Goal: Check status: Check status

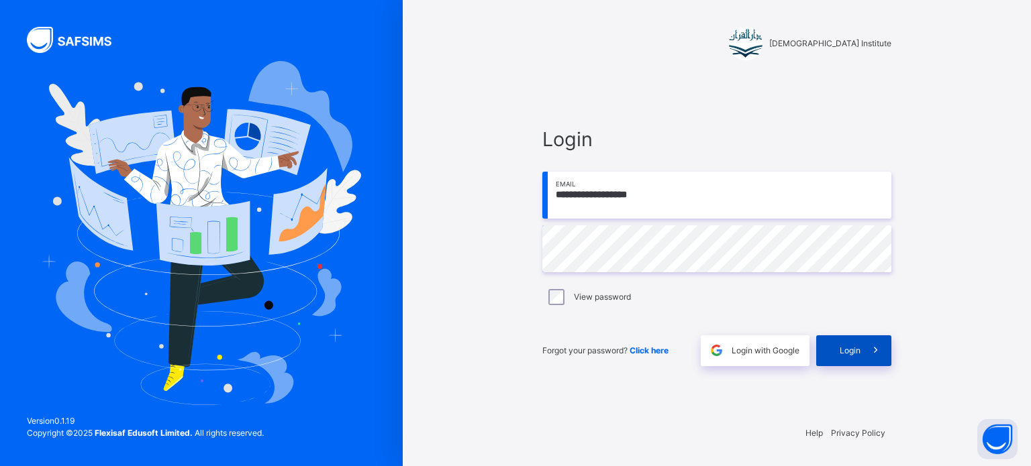
click at [868, 351] on icon at bounding box center [875, 350] width 14 height 15
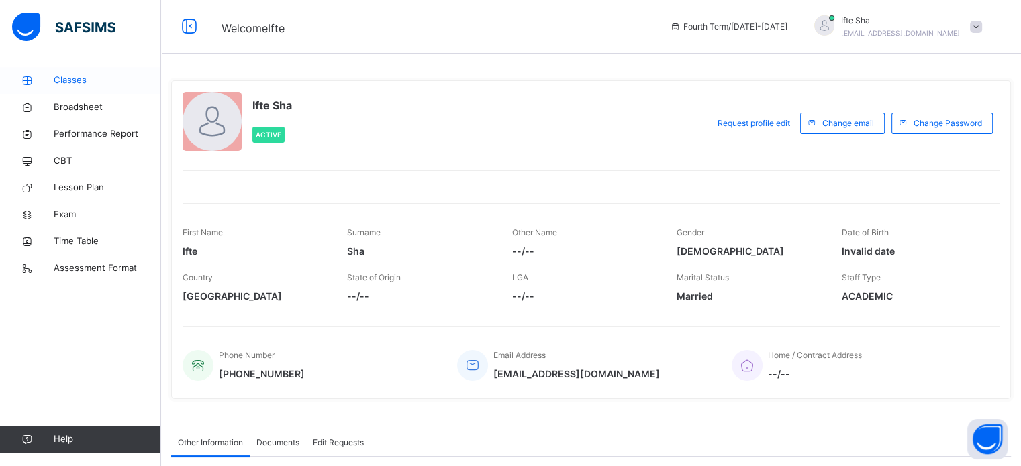
click at [77, 70] on link "Classes" at bounding box center [80, 80] width 161 height 27
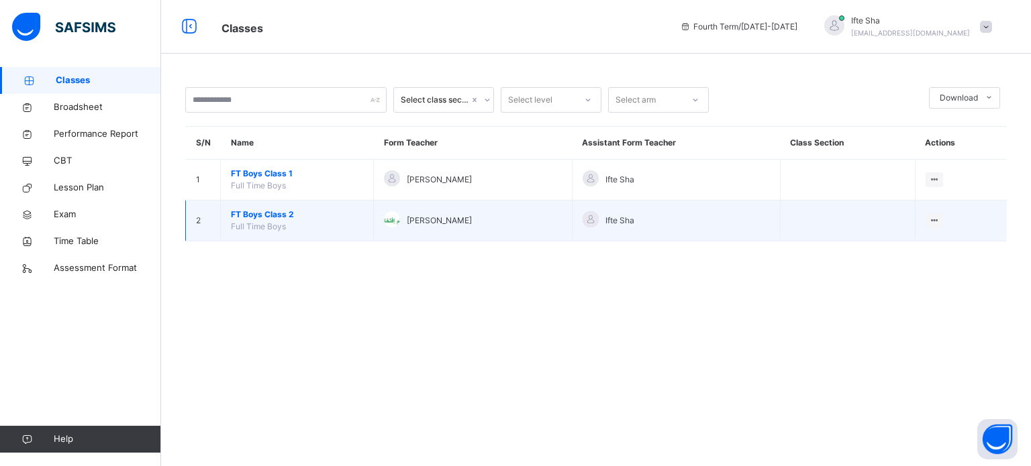
click at [272, 223] on span "Full Time Boys" at bounding box center [258, 226] width 55 height 10
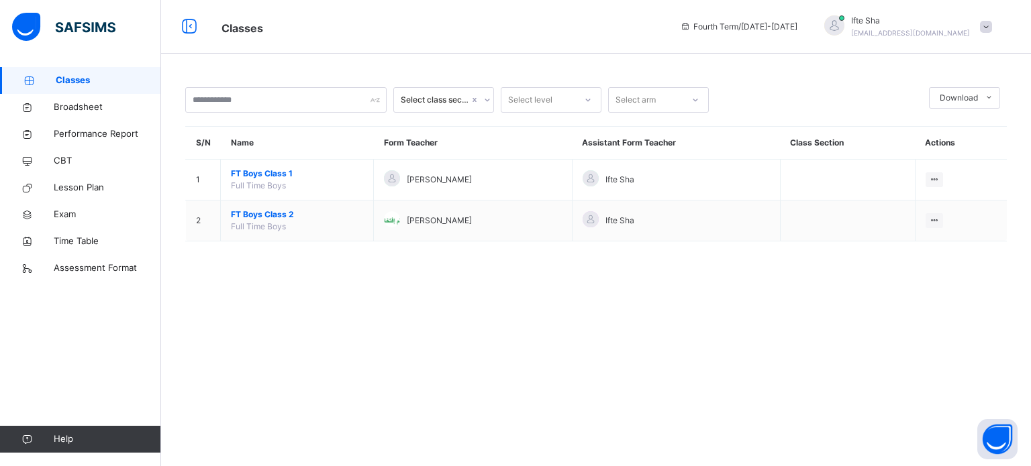
drag, startPoint x: 556, startPoint y: 338, endPoint x: 554, endPoint y: 327, distance: 10.8
click at [554, 327] on div "Select class section Select level Select arm Download Pdf Report Excel Report S…" at bounding box center [596, 233] width 870 height 466
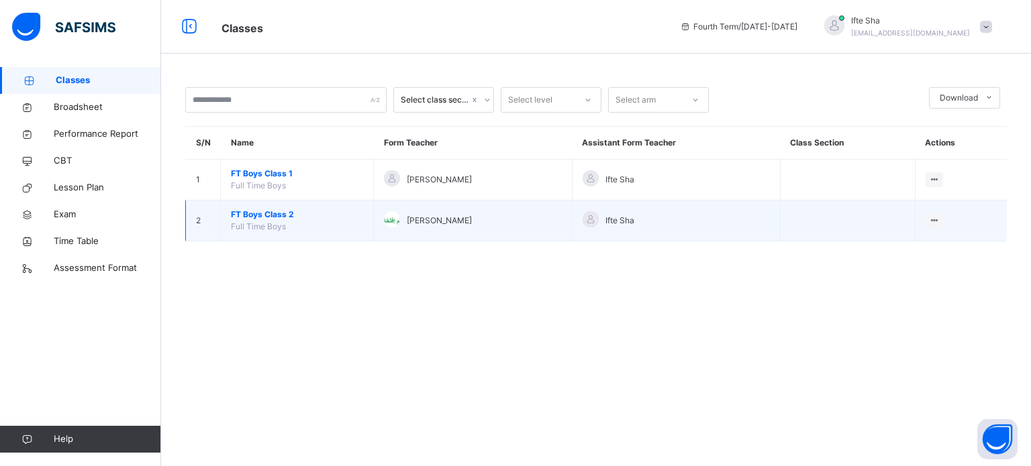
click at [244, 212] on span "FT Boys Class 2" at bounding box center [297, 215] width 132 height 12
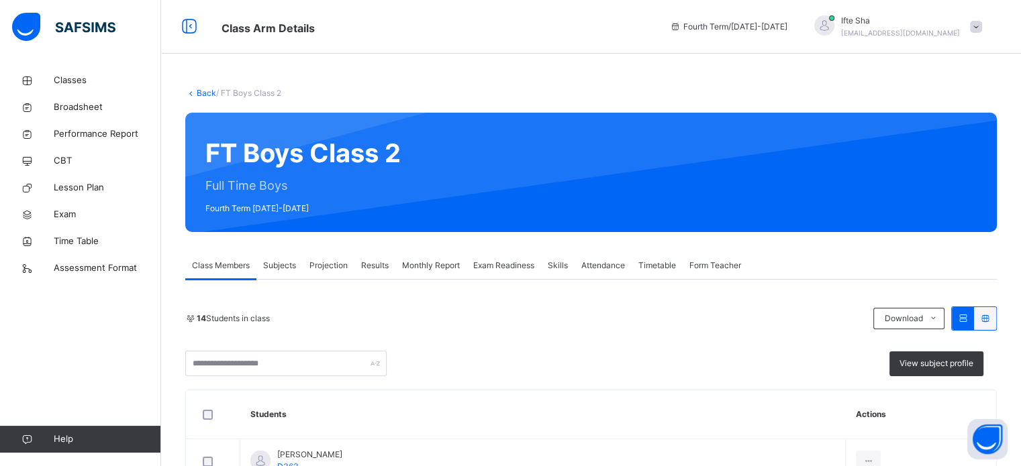
click at [312, 264] on span "Projection" at bounding box center [328, 266] width 38 height 12
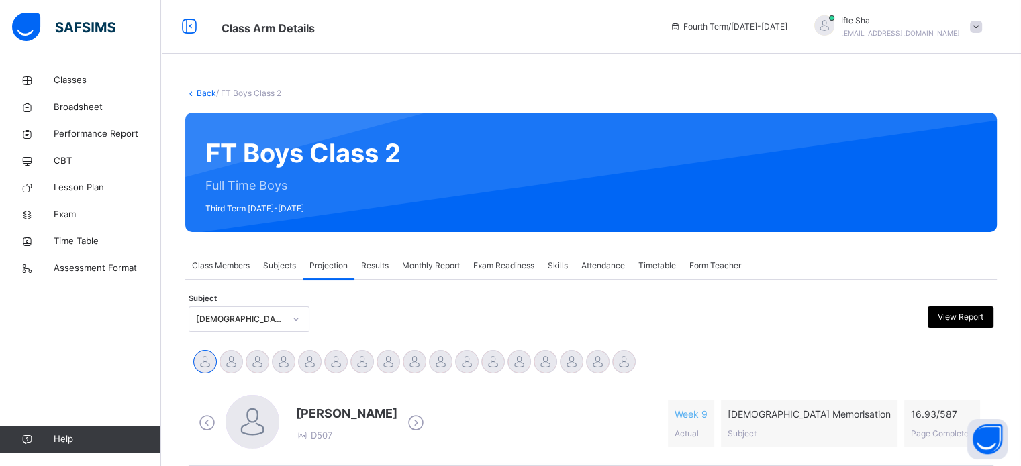
click at [521, 266] on span "Exam Readiness" at bounding box center [503, 266] width 61 height 12
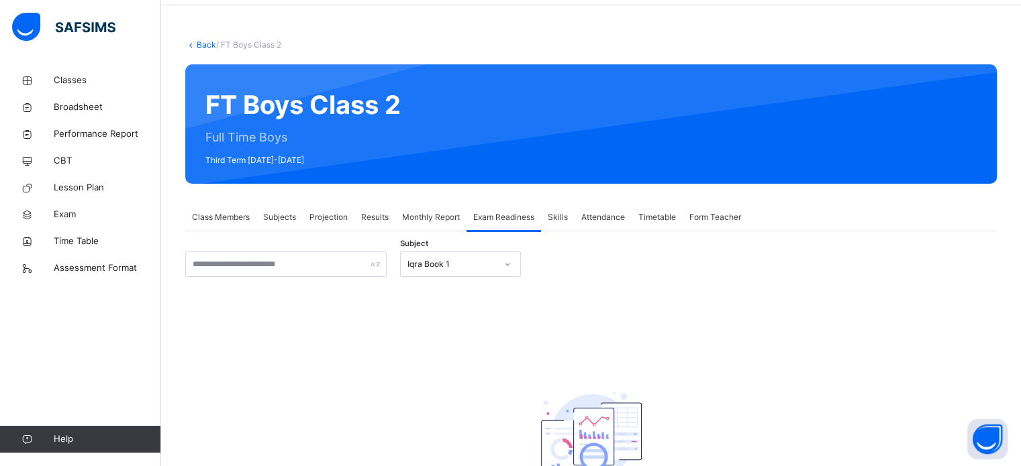
click at [491, 277] on div "Iqra Book 1" at bounding box center [460, 264] width 121 height 25
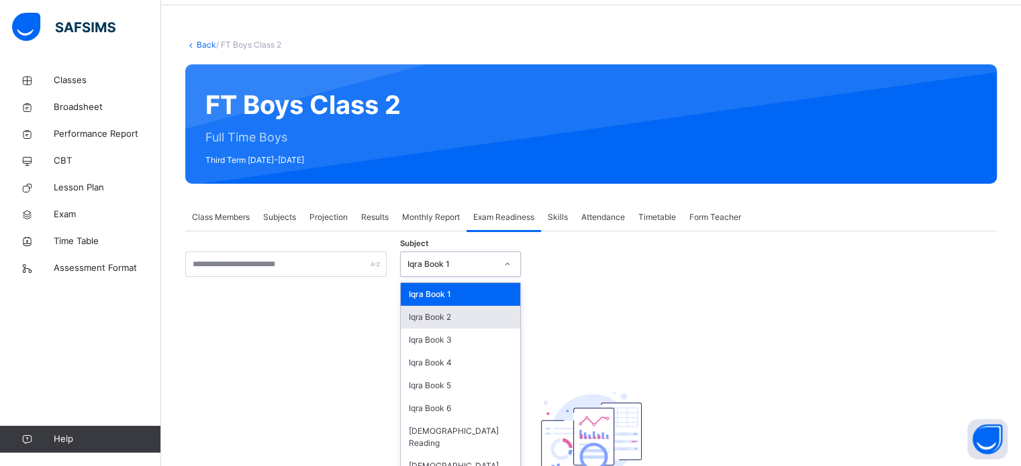
scroll to position [53, 0]
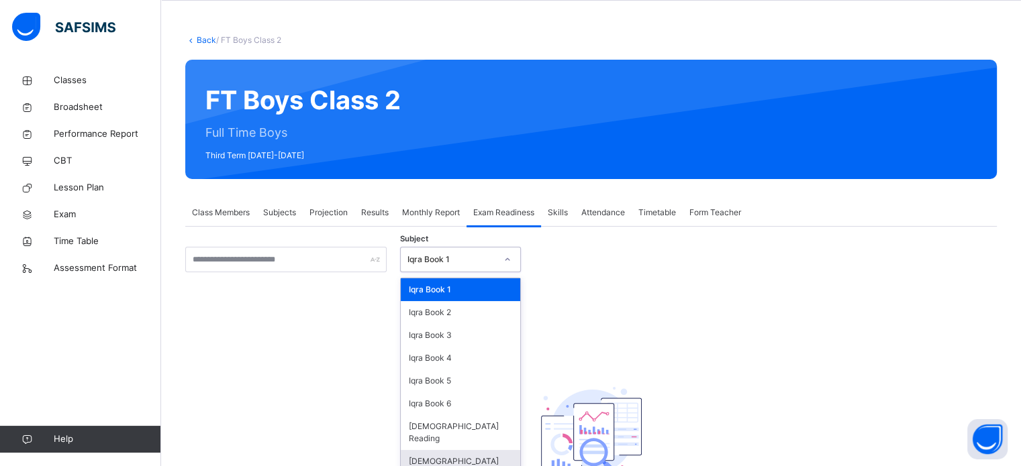
click at [443, 452] on div "[DEMOGRAPHIC_DATA] Memorisation" at bounding box center [460, 467] width 119 height 35
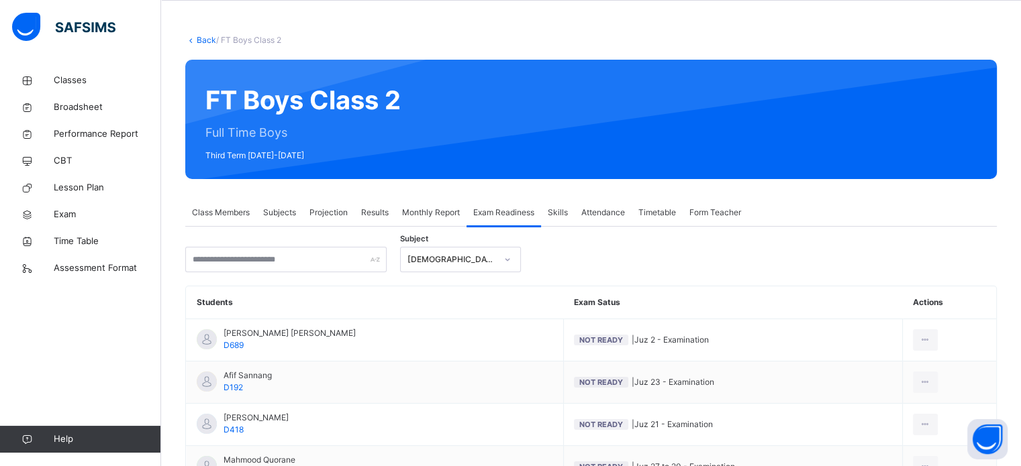
click at [608, 252] on div "Subject Quran Memorisation" at bounding box center [590, 259] width 811 height 25
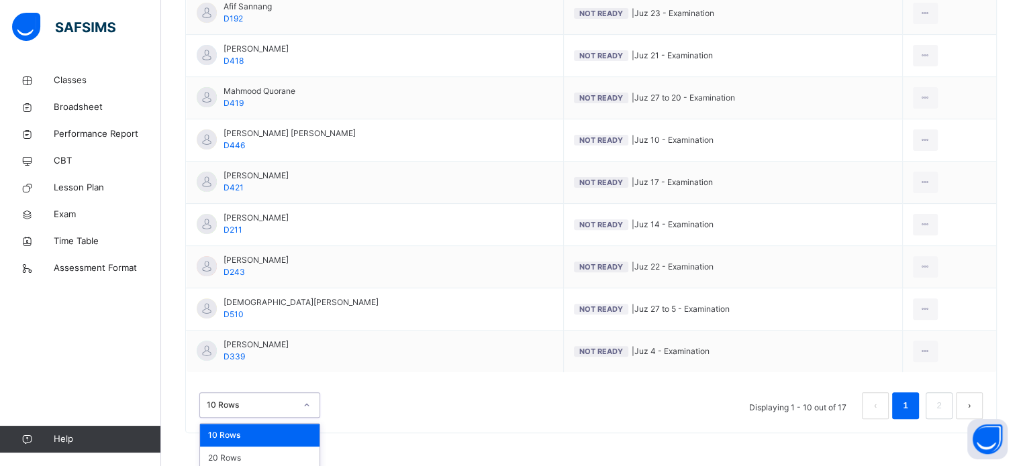
scroll to position [448, 0]
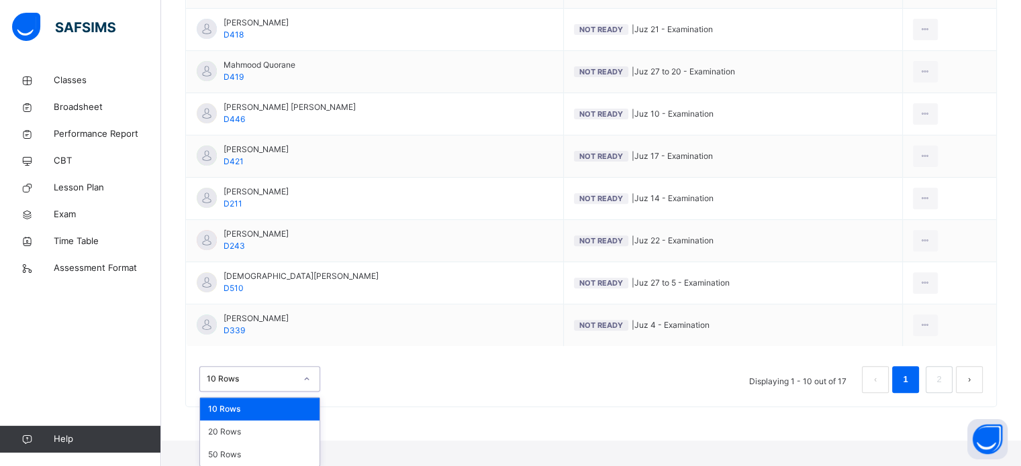
click at [244, 392] on div "option 10 Rows focused, 1 of 3. 3 results available. Use Up and Down to choose …" at bounding box center [259, 378] width 121 height 25
click at [230, 458] on div "50 Rows" at bounding box center [259, 455] width 119 height 23
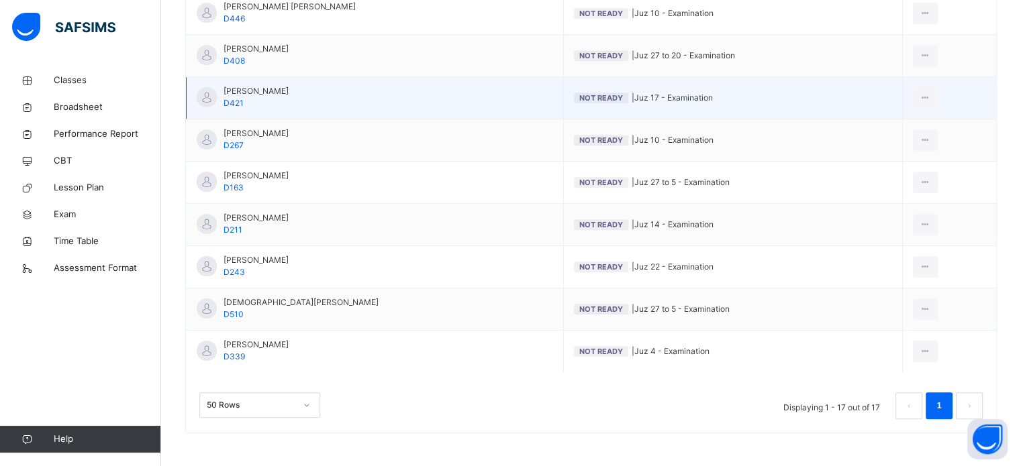
scroll to position [691, 0]
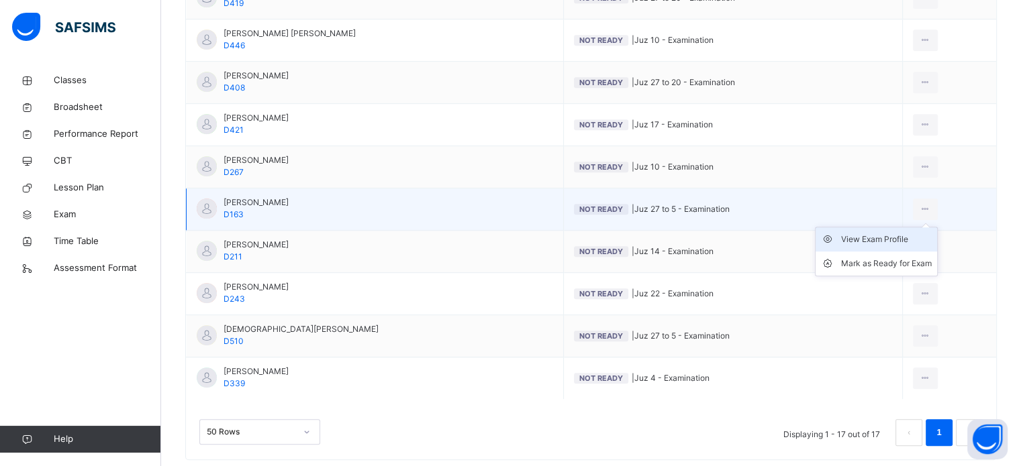
click at [885, 236] on div "View Exam Profile" at bounding box center [886, 239] width 91 height 13
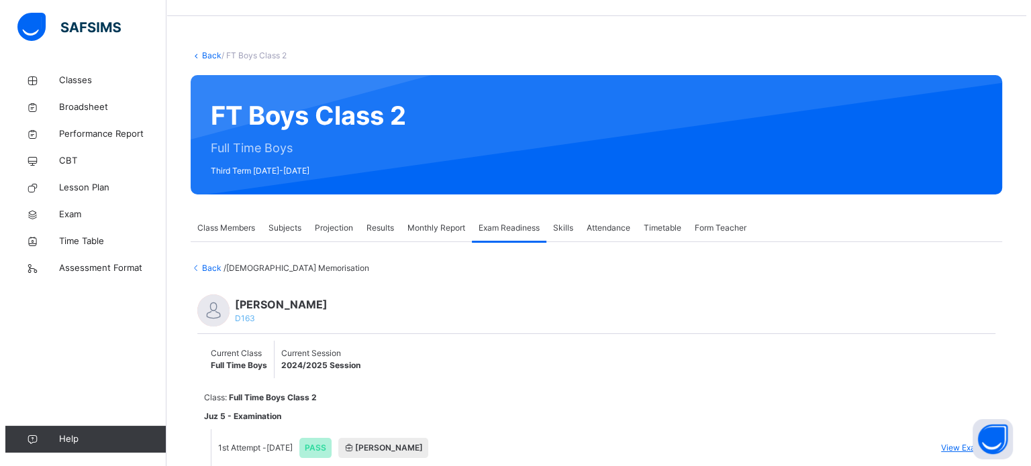
scroll to position [154, 0]
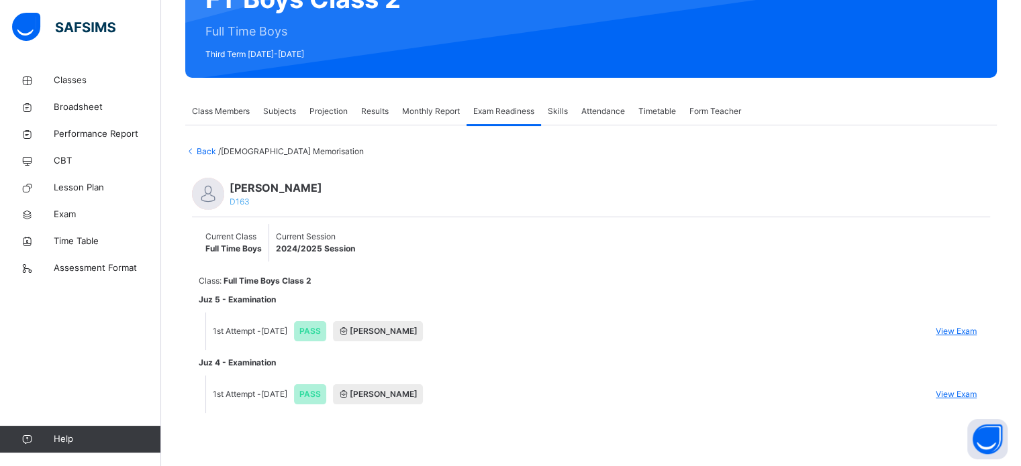
click at [959, 327] on span "View Exam" at bounding box center [955, 331] width 41 height 12
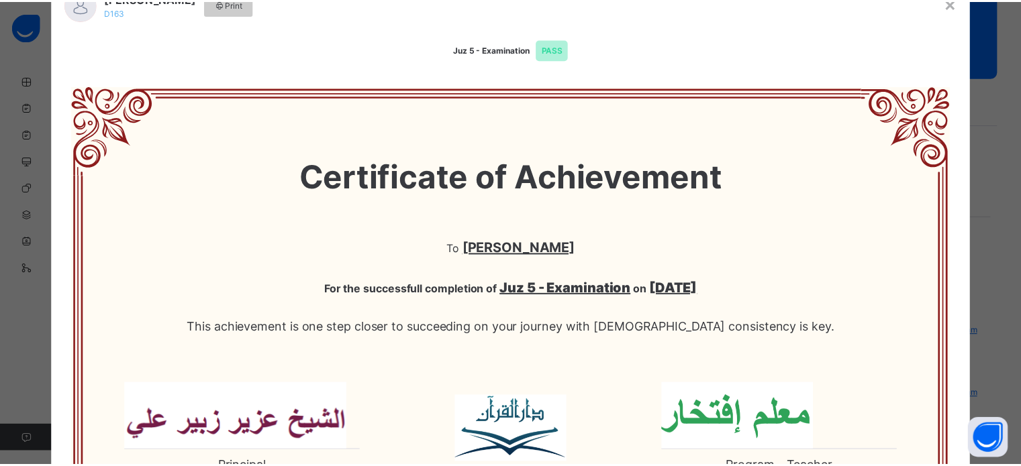
scroll to position [0, 0]
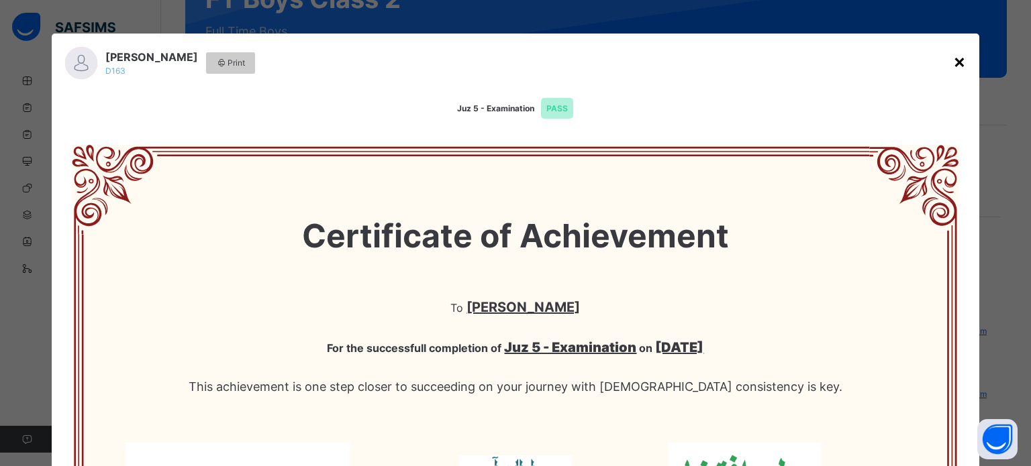
click at [954, 64] on div "×" at bounding box center [959, 61] width 13 height 28
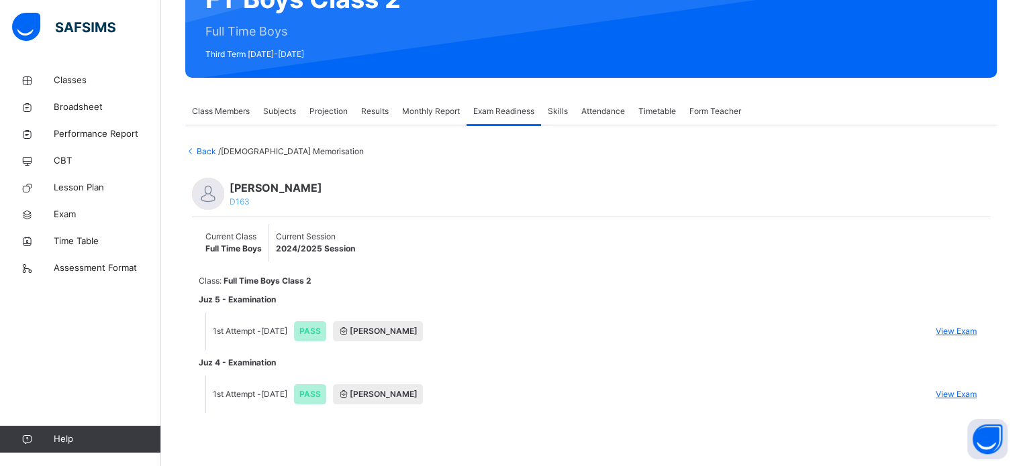
click at [194, 150] on icon at bounding box center [190, 151] width 11 height 10
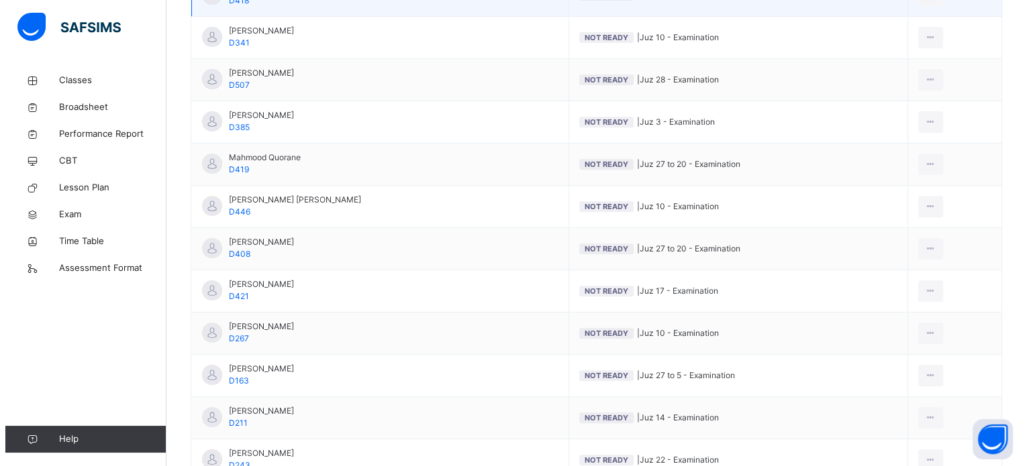
scroll to position [530, 0]
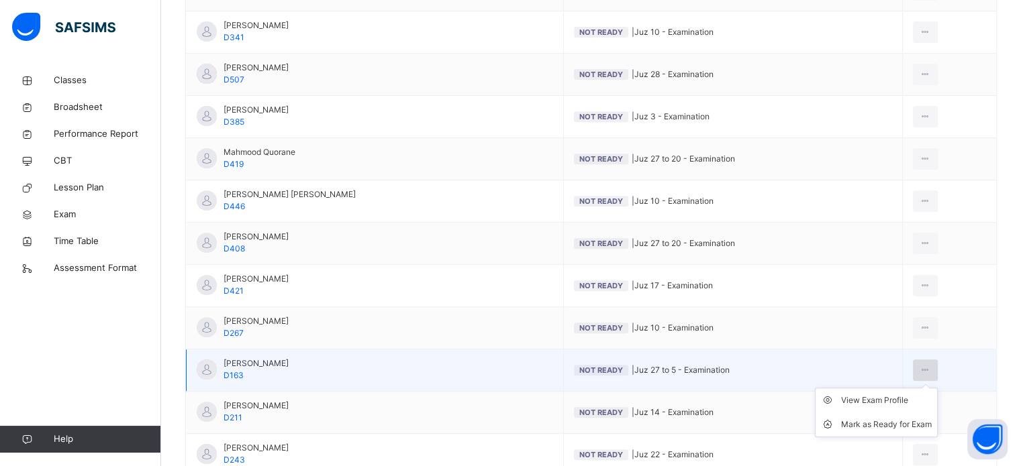
click at [925, 364] on icon at bounding box center [924, 370] width 11 height 12
click at [902, 425] on div "Mark as Ready for Exam" at bounding box center [886, 424] width 91 height 13
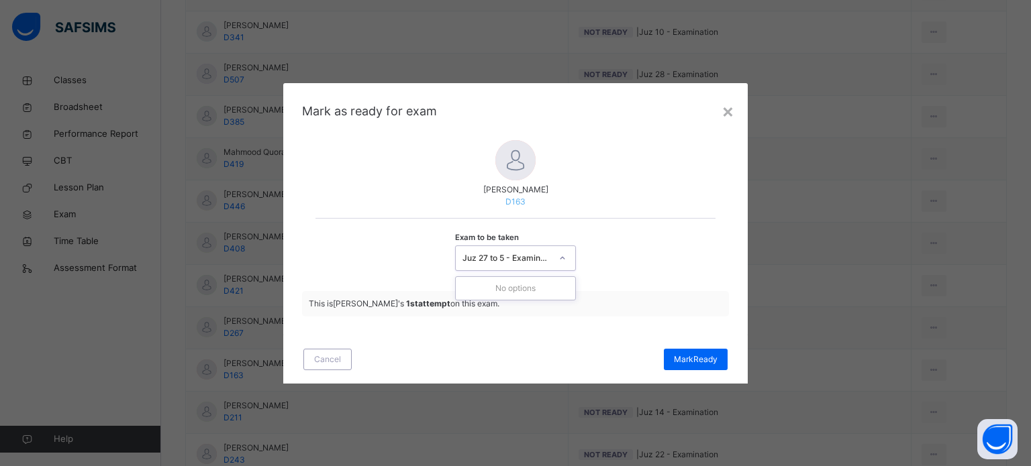
click at [519, 255] on div "Juz 27 to 5 - Examination" at bounding box center [506, 258] width 89 height 12
click at [601, 258] on div "Exam to be taken Juz 27 to 5 - Examination" at bounding box center [514, 248] width 399 height 60
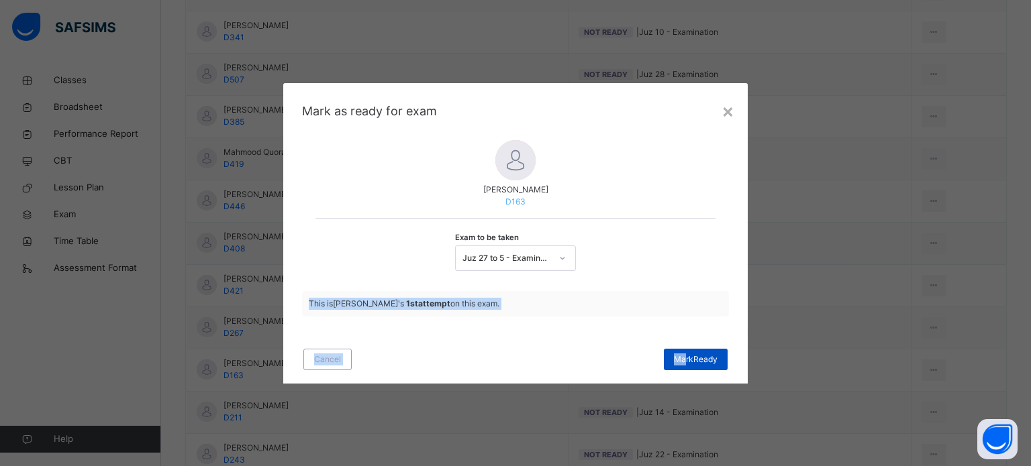
drag, startPoint x: 601, startPoint y: 258, endPoint x: 684, endPoint y: 360, distance: 131.6
click at [684, 360] on div "× Mark as ready for exam Muhammad Bilal Siddiqui D163 Exam to be taken Juz 27 t…" at bounding box center [515, 233] width 464 height 301
click at [684, 360] on span "Mark Ready" at bounding box center [696, 360] width 44 height 12
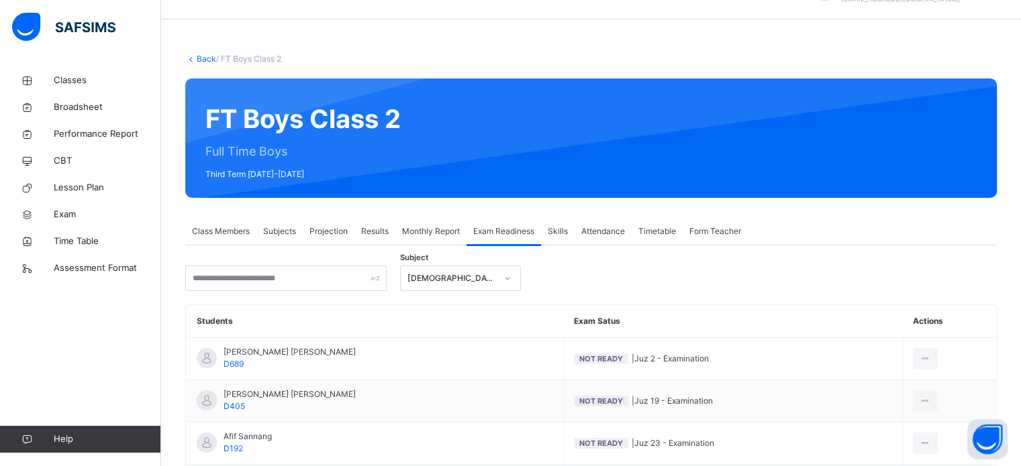
scroll to position [0, 0]
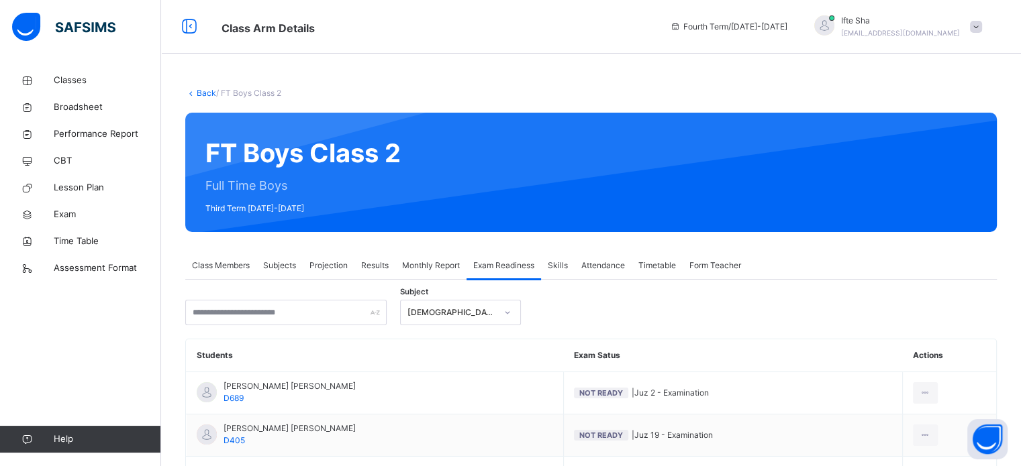
click at [329, 256] on div "Projection" at bounding box center [329, 265] width 52 height 27
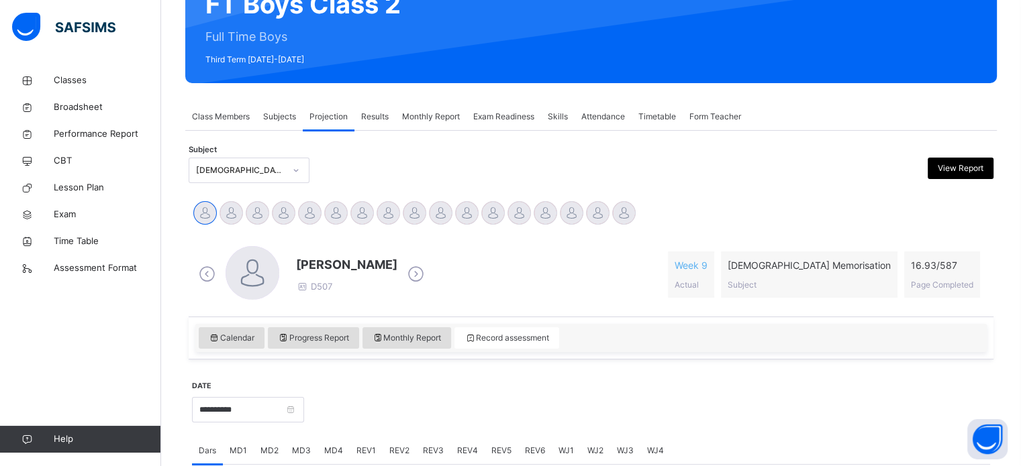
scroll to position [140, 0]
